Goal: Check status: Check status

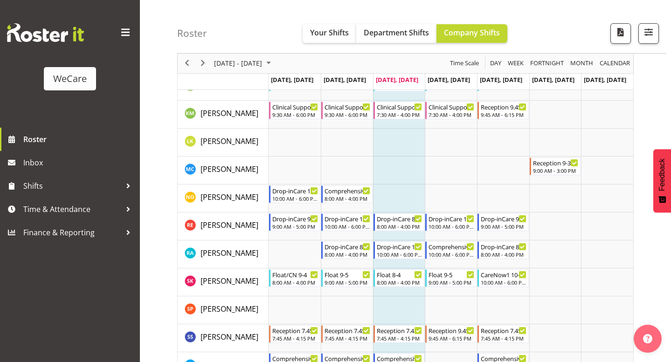
scroll to position [606, 0]
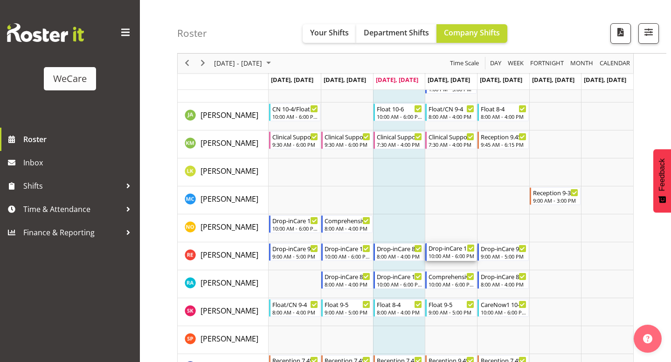
click at [450, 249] on div "Drop-inCare 10-6" at bounding box center [451, 247] width 46 height 9
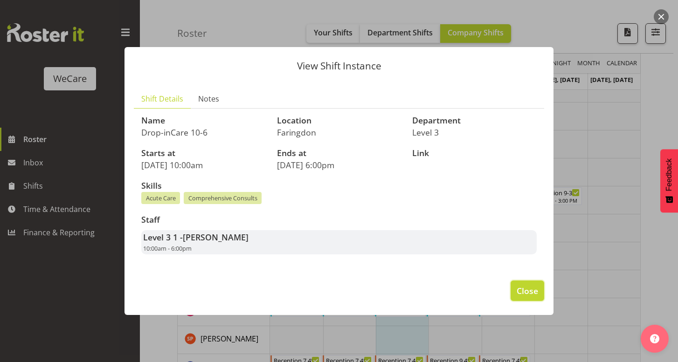
click at [528, 289] on span "Close" at bounding box center [526, 291] width 21 height 12
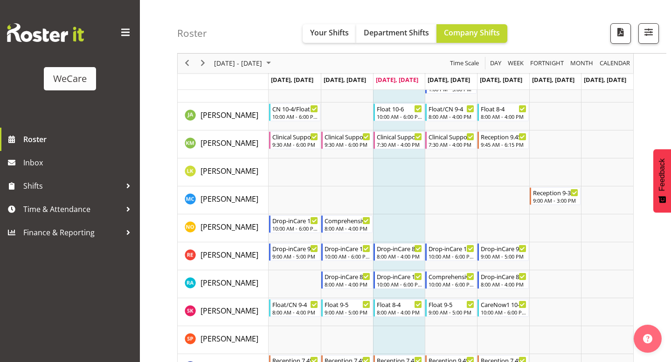
scroll to position [652, 0]
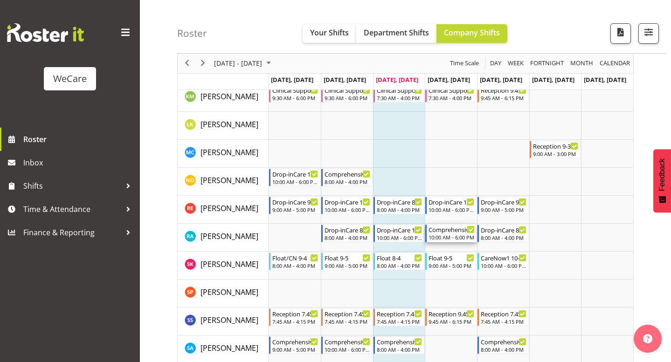
click at [442, 232] on div "Comprehensive Consult 10-6" at bounding box center [451, 229] width 46 height 9
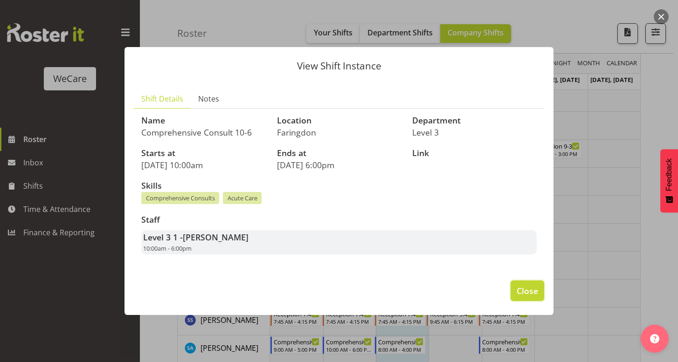
click at [518, 288] on span "Close" at bounding box center [526, 291] width 21 height 12
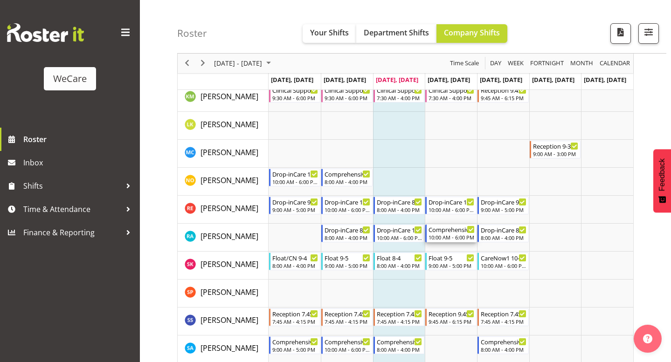
click at [463, 236] on div "10:00 AM - 6:00 PM" at bounding box center [451, 236] width 46 height 7
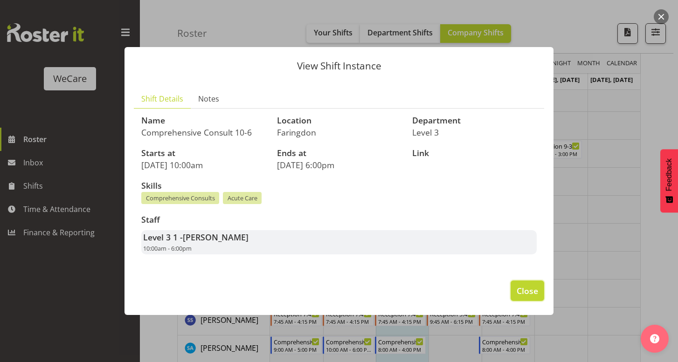
click at [523, 297] on button "Close" at bounding box center [527, 291] width 34 height 21
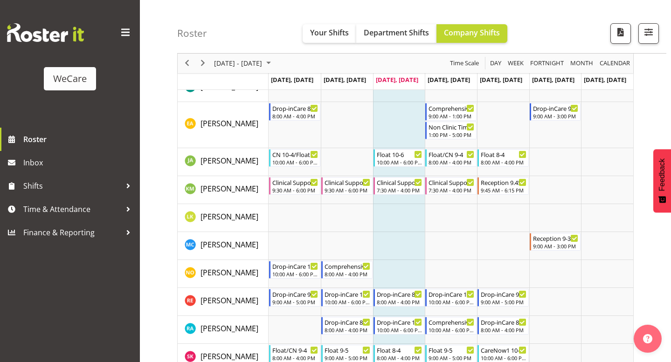
scroll to position [559, 0]
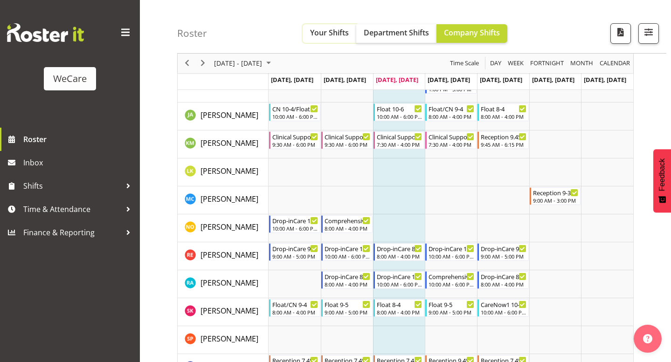
click at [320, 35] on span "Your Shifts" at bounding box center [329, 32] width 39 height 10
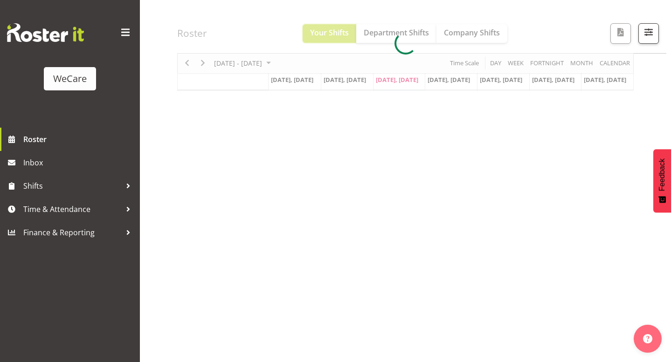
scroll to position [96, 0]
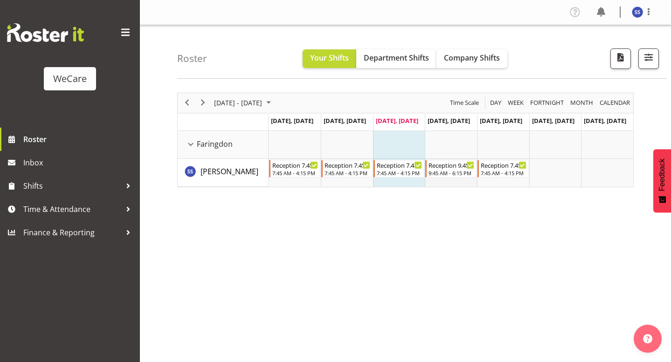
click at [443, 182] on td "Timeline Week of October 1, 2025" at bounding box center [451, 173] width 52 height 28
